Goal: Check status: Check status

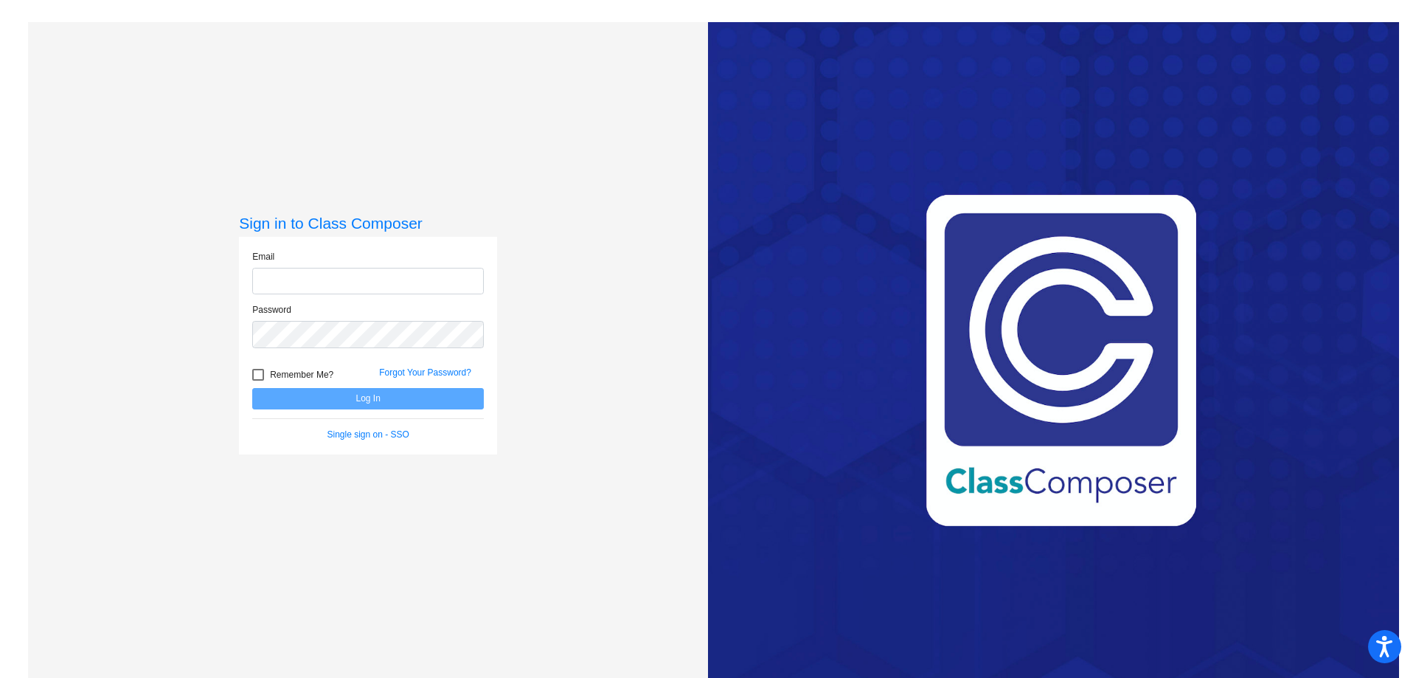
click at [302, 275] on input "email" at bounding box center [368, 281] width 232 height 27
type input "[EMAIL_ADDRESS][DOMAIN_NAME]"
click at [332, 404] on button "Log In" at bounding box center [368, 398] width 232 height 21
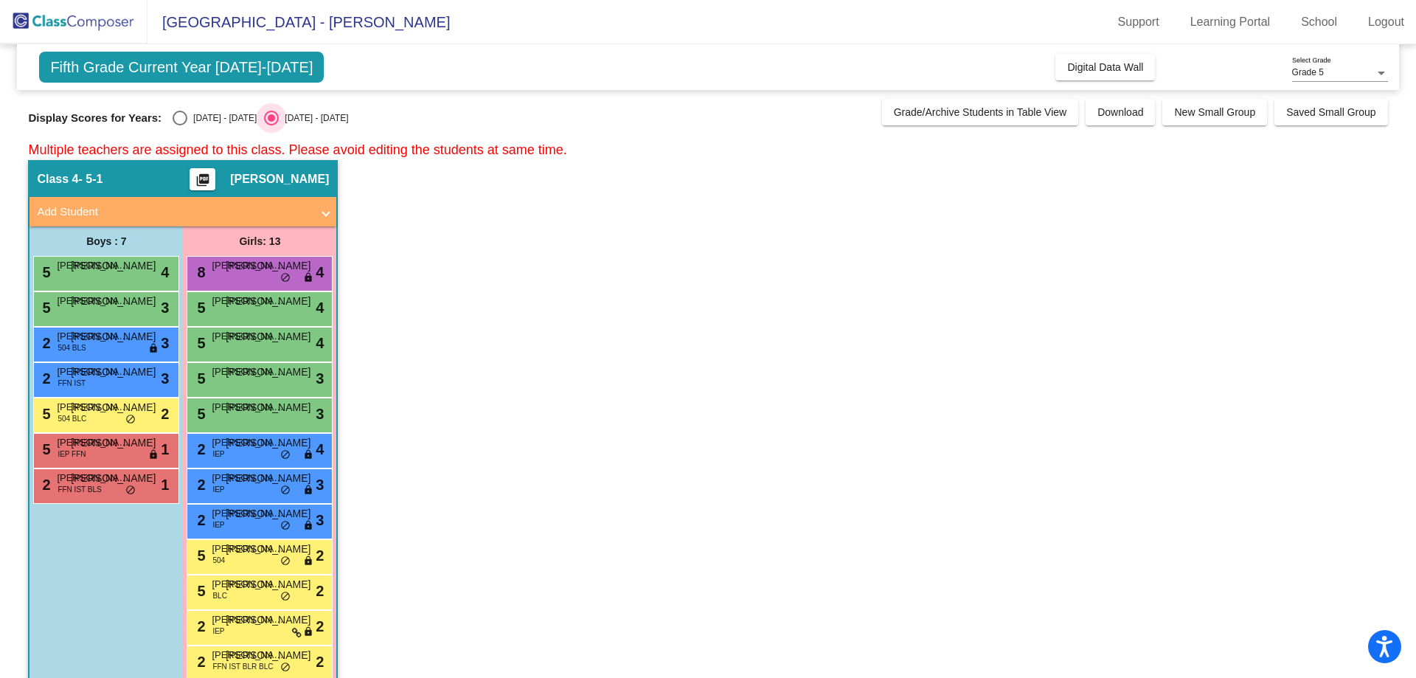
click at [279, 114] on div "[DATE] - [DATE]" at bounding box center [313, 117] width 69 height 13
click at [271, 125] on input "[DATE] - [DATE]" at bounding box center [271, 125] width 1 height 1
click at [1057, 111] on span "Grade/Archive Students in Table View" at bounding box center [980, 112] width 173 height 12
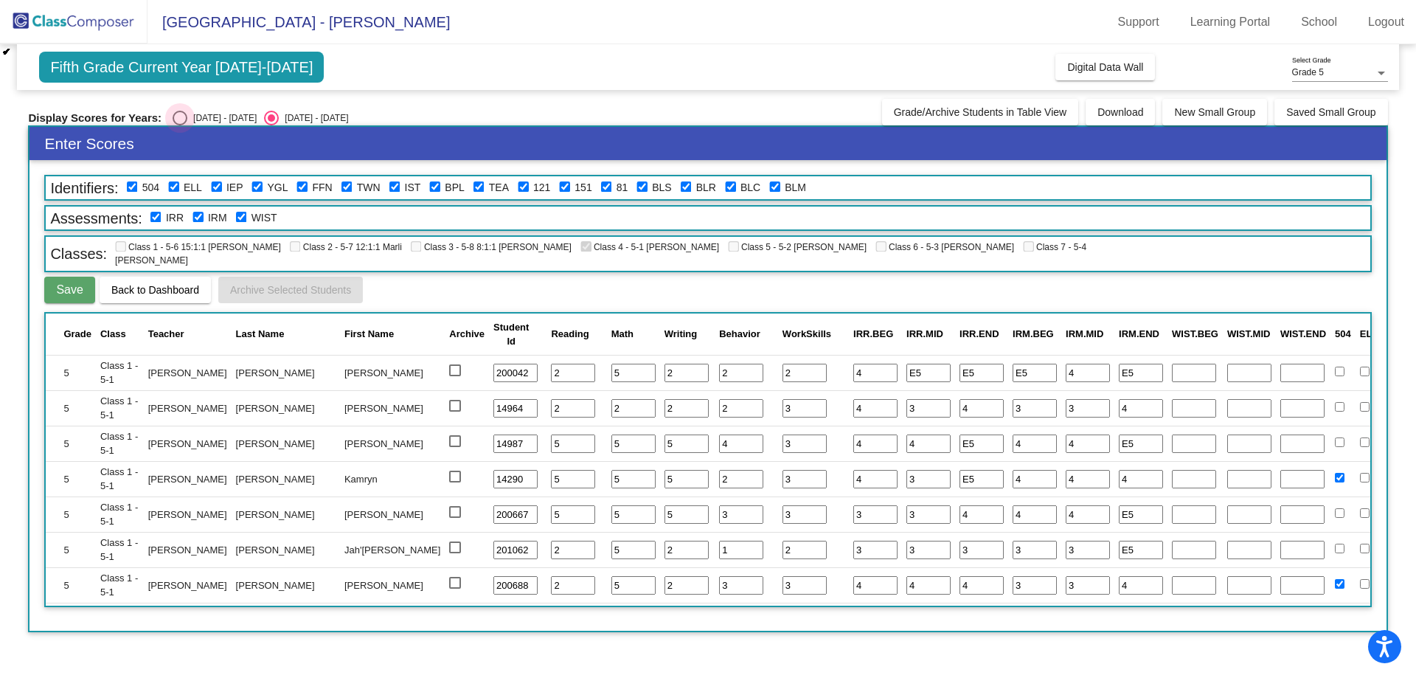
click at [201, 117] on div "[DATE] - [DATE]" at bounding box center [221, 117] width 69 height 13
click at [180, 125] on input "[DATE] - [DATE]" at bounding box center [179, 125] width 1 height 1
radio input "true"
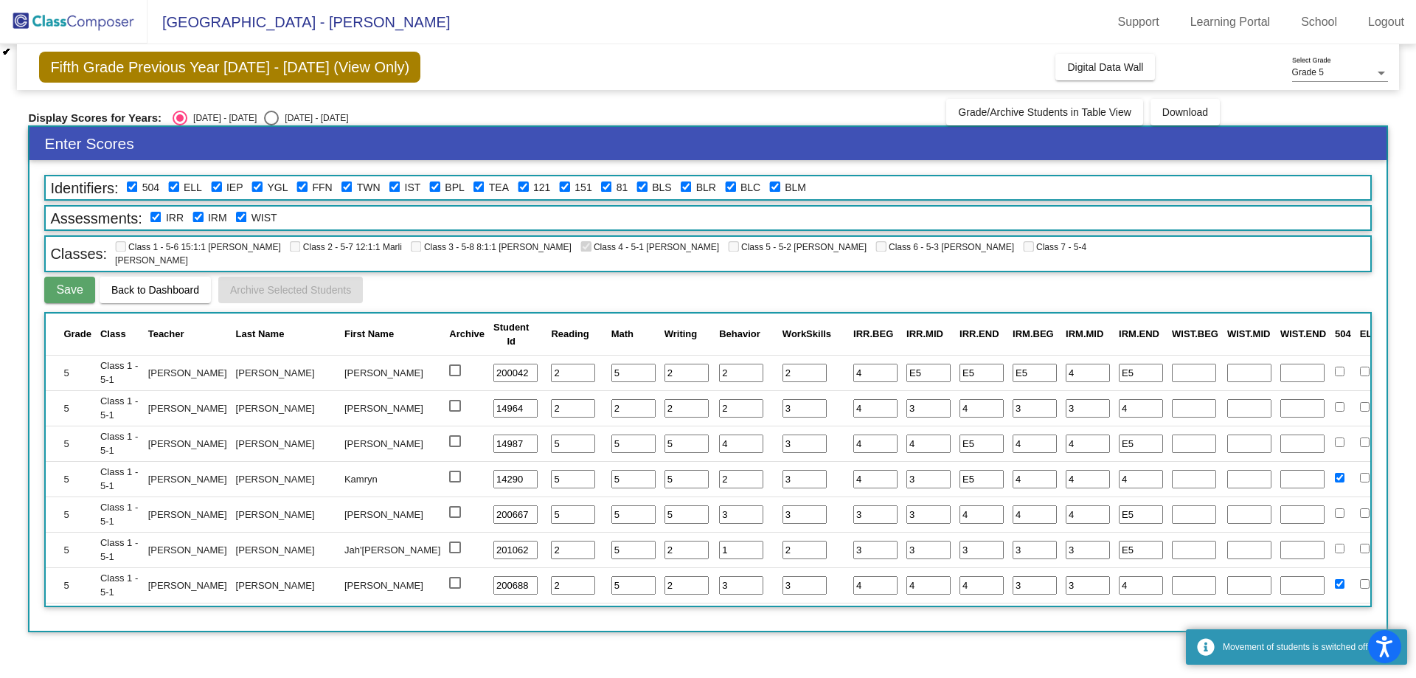
click at [189, 64] on span "Fifth Grade Previous Year [DATE] - [DATE] (View Only)" at bounding box center [229, 67] width 381 height 31
click at [281, 117] on div "[DATE] - [DATE]" at bounding box center [313, 117] width 69 height 13
click at [271, 125] on input "[DATE] - [DATE]" at bounding box center [271, 125] width 1 height 1
radio input "true"
